Goal: Task Accomplishment & Management: Use online tool/utility

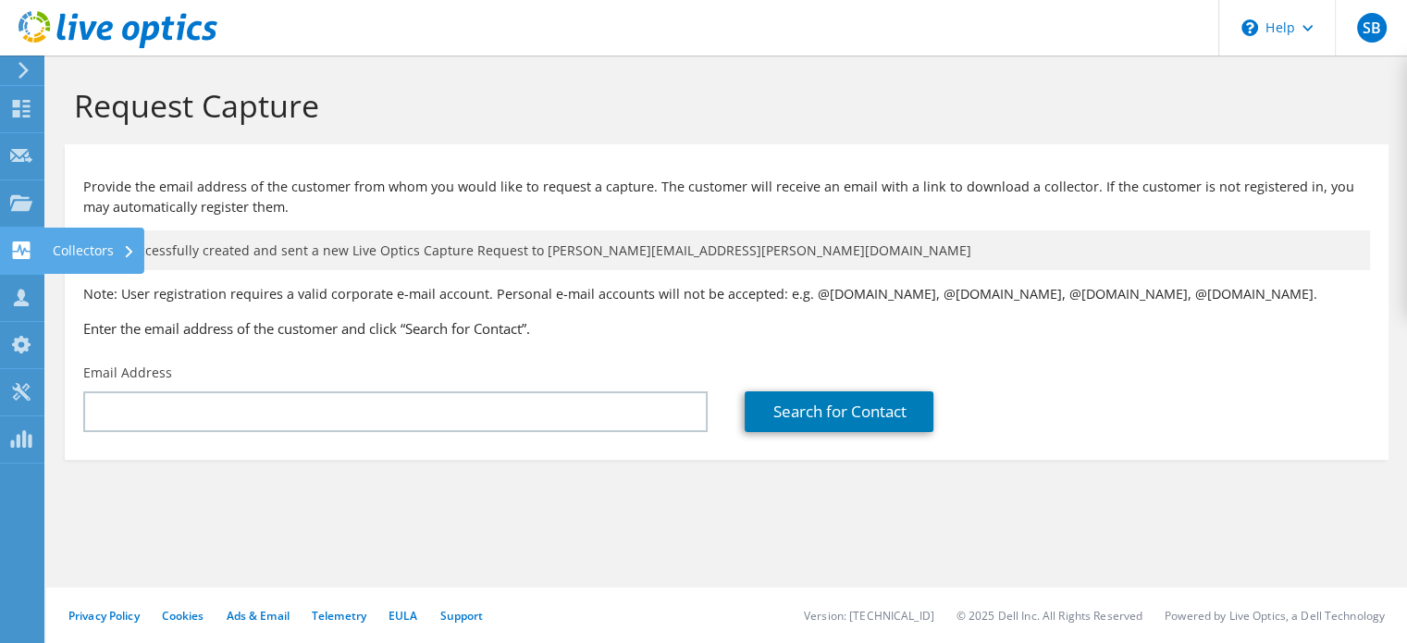
click at [31, 241] on icon at bounding box center [21, 250] width 22 height 18
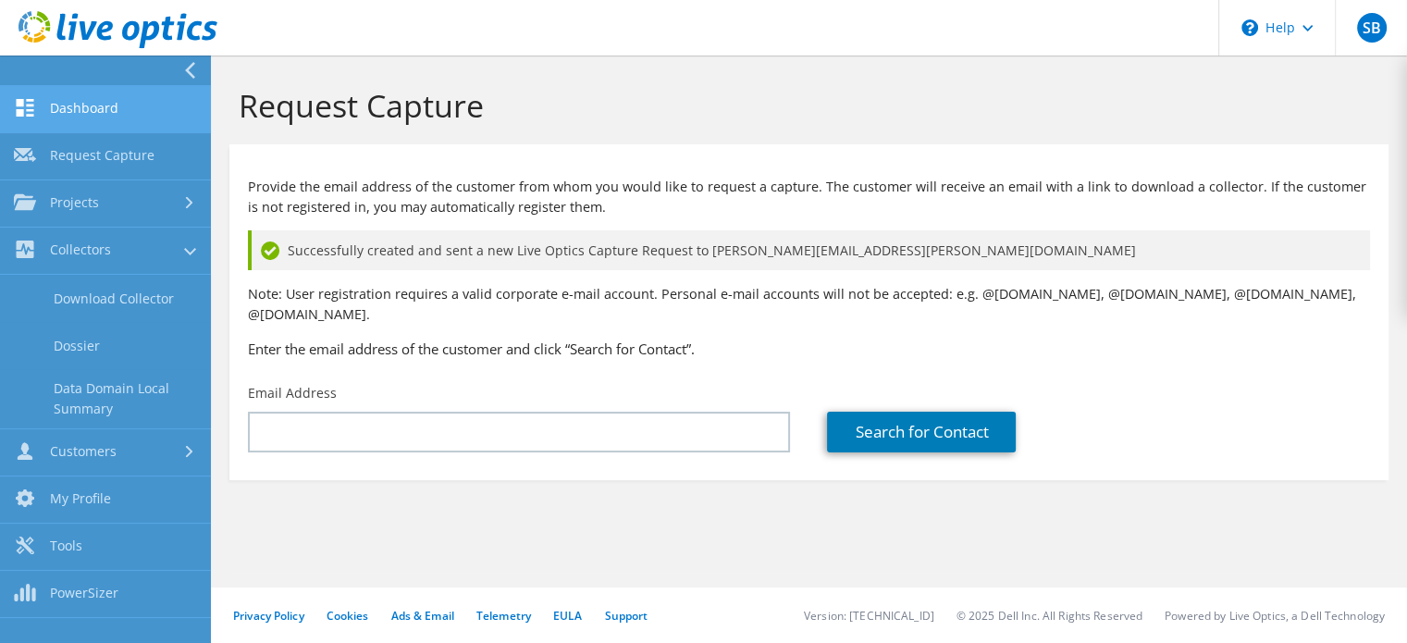
click at [117, 117] on link "Dashboard" at bounding box center [105, 109] width 211 height 47
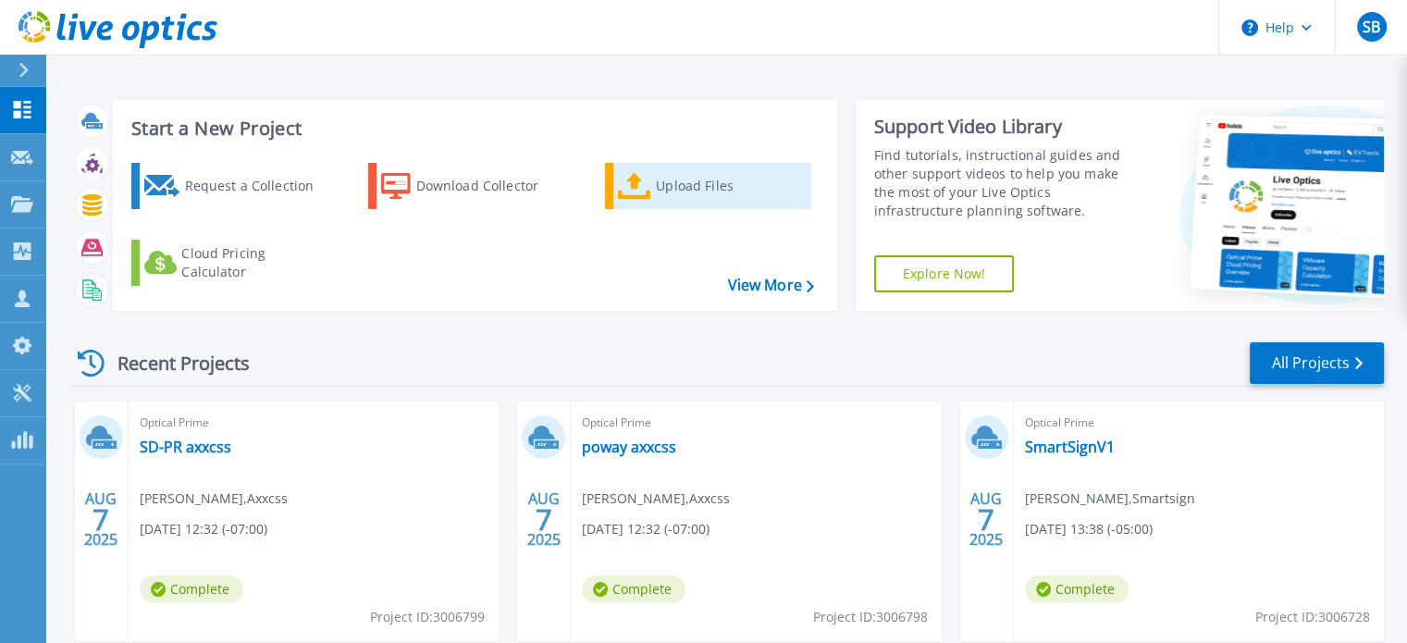
click at [687, 203] on div "Upload Files" at bounding box center [730, 185] width 148 height 37
